Goal: Navigation & Orientation: Find specific page/section

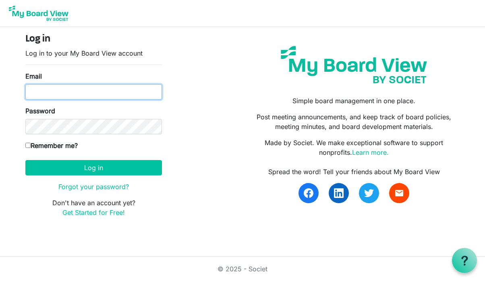
click at [59, 88] on input "Email" at bounding box center [93, 91] width 136 height 15
click at [25, 160] on button "Log in" at bounding box center [93, 167] width 136 height 15
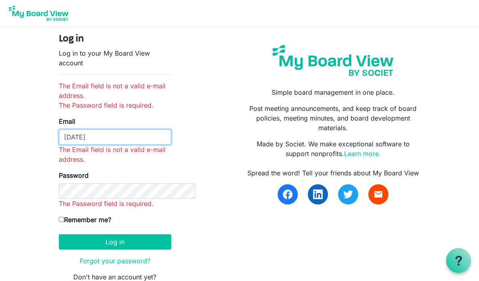
click at [59, 129] on input "[DATE]" at bounding box center [115, 136] width 112 height 15
type input "[EMAIL_ADDRESS][DOMAIN_NAME]"
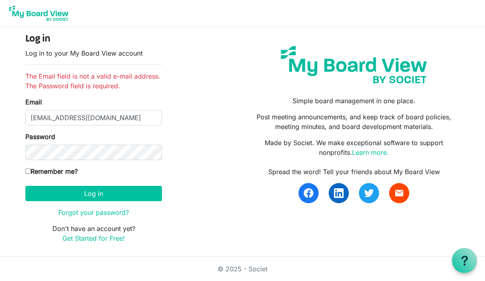
click at [27, 170] on input "Remember me?" at bounding box center [27, 170] width 5 height 5
checkbox input "true"
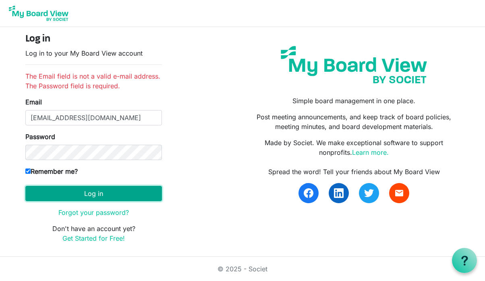
click at [54, 192] on button "Log in" at bounding box center [93, 193] width 136 height 15
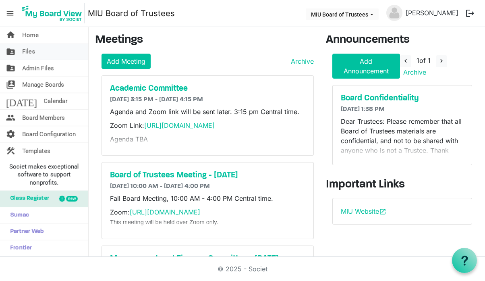
click at [30, 51] on span "Files" at bounding box center [28, 51] width 13 height 16
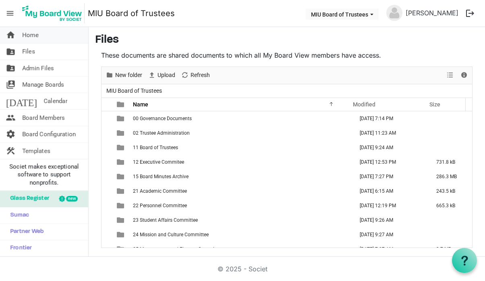
click at [31, 34] on span "Home" at bounding box center [30, 35] width 17 height 16
